Goal: Navigation & Orientation: Find specific page/section

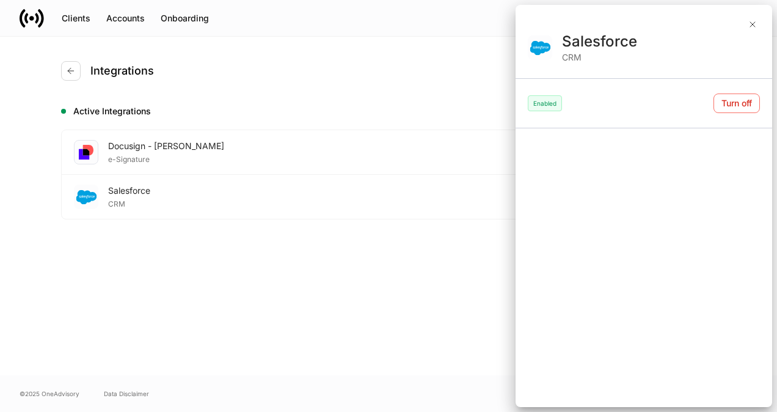
click at [65, 17] on div at bounding box center [388, 206] width 777 height 412
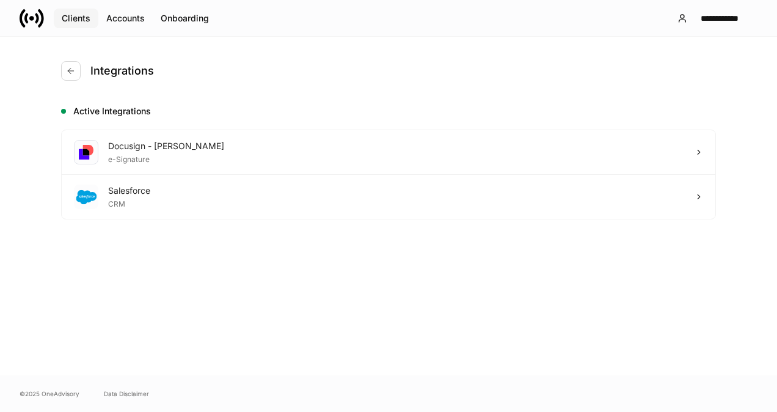
click at [88, 21] on div "Clients" at bounding box center [76, 18] width 29 height 12
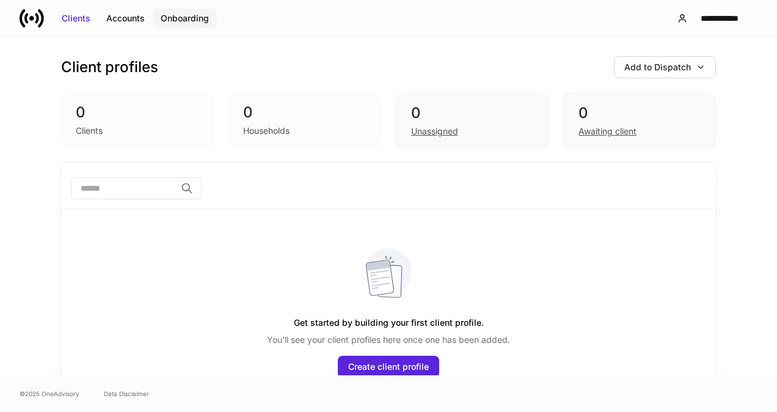
click at [189, 21] on div "Onboarding" at bounding box center [185, 18] width 48 height 12
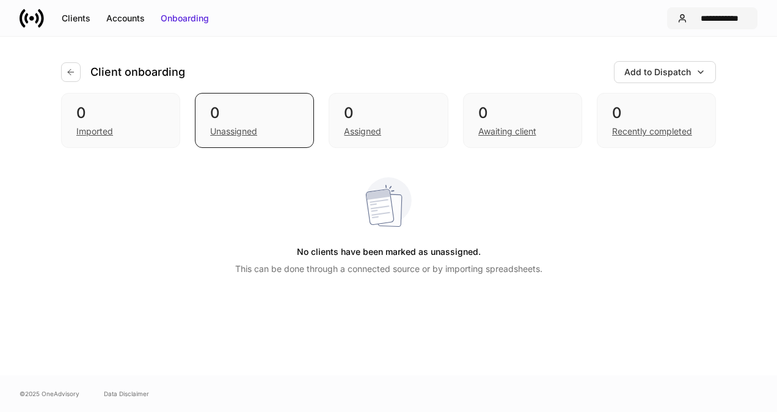
click at [713, 20] on div "**********" at bounding box center [720, 18] width 56 height 12
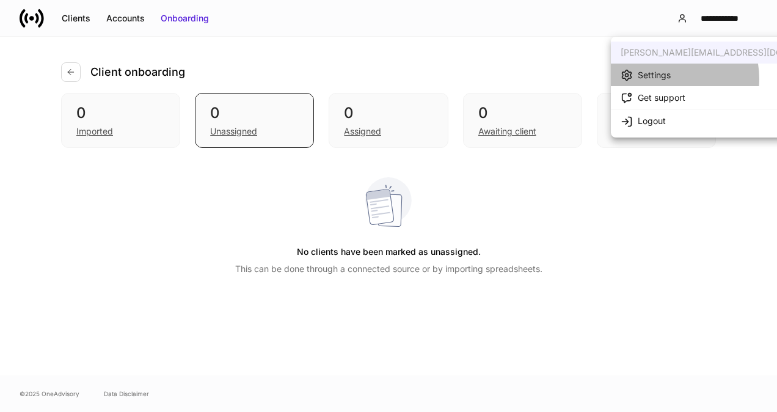
click at [665, 79] on div "Settings" at bounding box center [654, 75] width 33 height 12
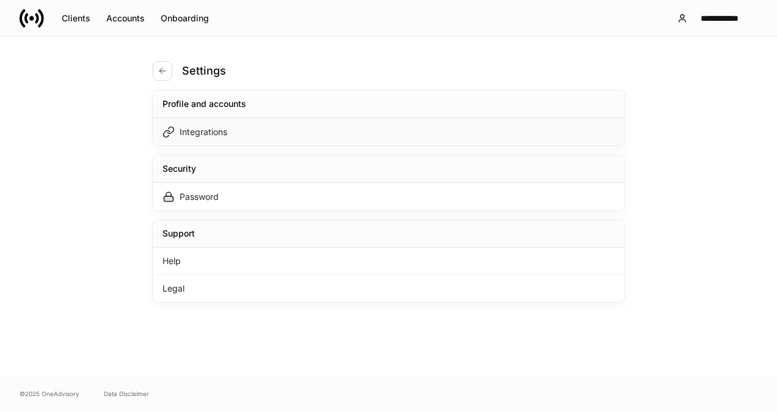
click at [241, 136] on div "Integrations" at bounding box center [389, 131] width 472 height 27
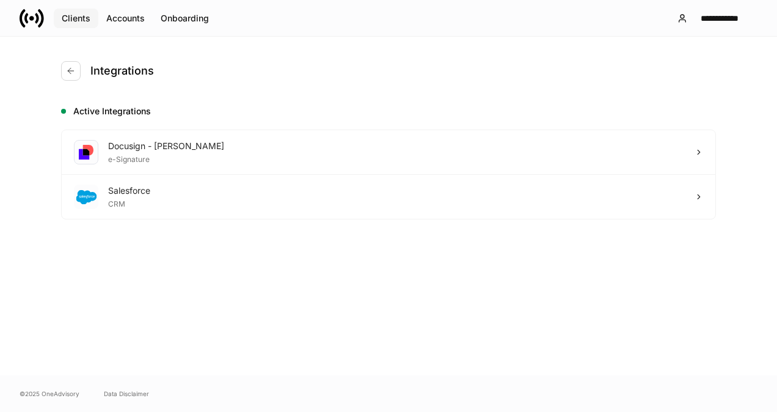
click at [71, 19] on div "Clients" at bounding box center [76, 18] width 29 height 12
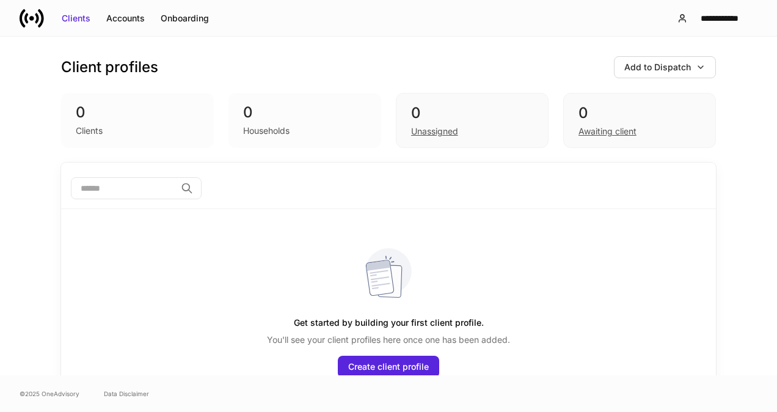
click at [652, 380] on div "© 2025 OneAdvisory Data Disclaimer" at bounding box center [388, 393] width 777 height 37
